Goal: Task Accomplishment & Management: Use online tool/utility

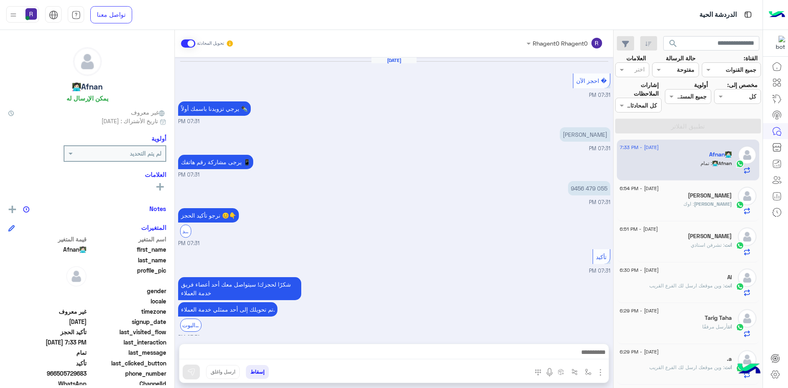
scroll to position [319, 0]
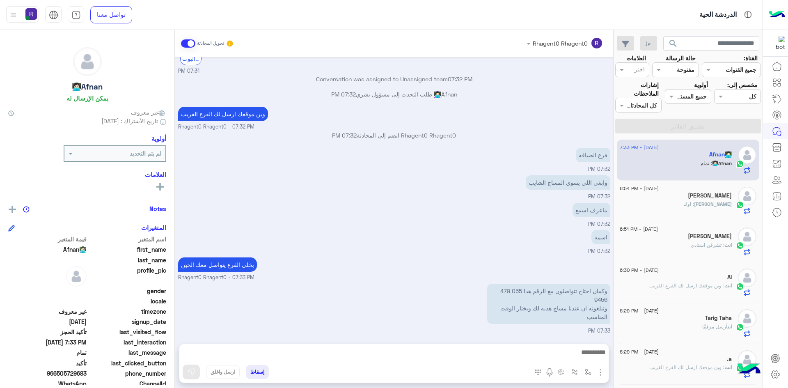
scroll to position [319, 0]
